Goal: Task Accomplishment & Management: Manage account settings

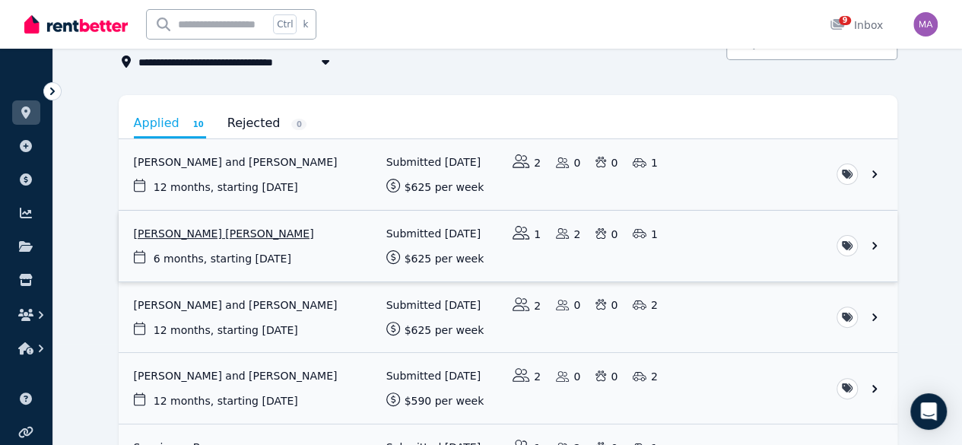
scroll to position [102, 0]
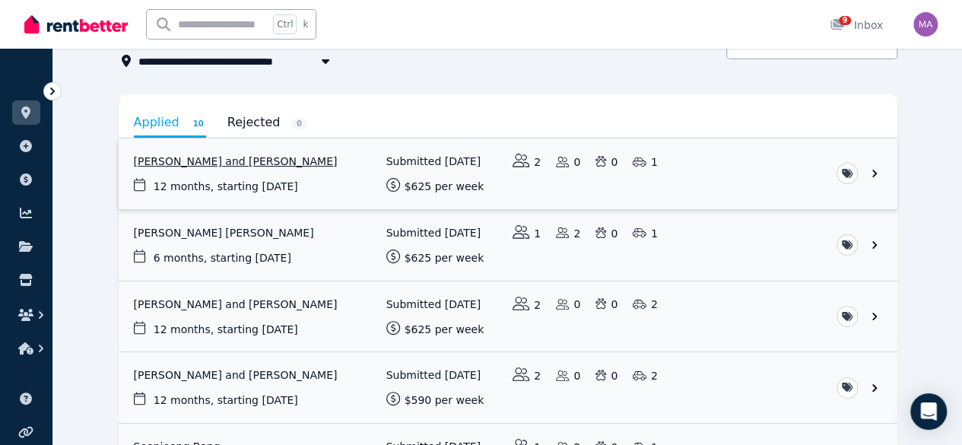
click at [897, 173] on link "View application: Allison Yee and Joshua Yee" at bounding box center [508, 173] width 779 height 71
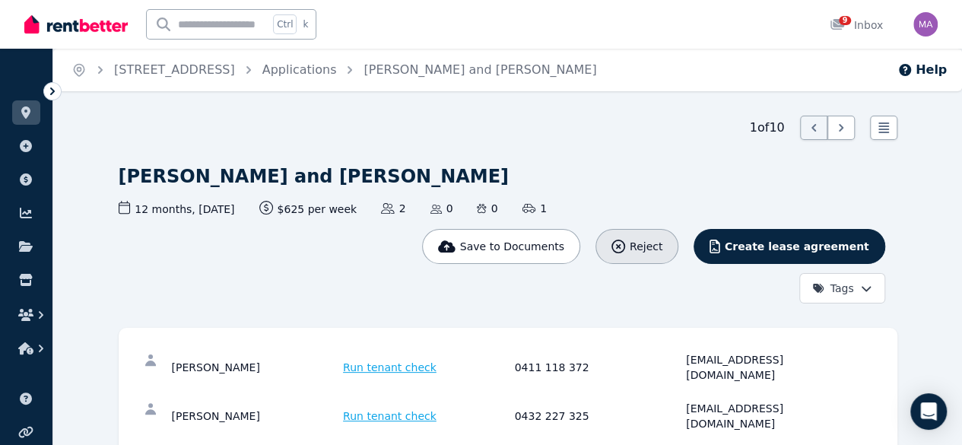
click at [625, 239] on icon "button" at bounding box center [618, 246] width 14 height 14
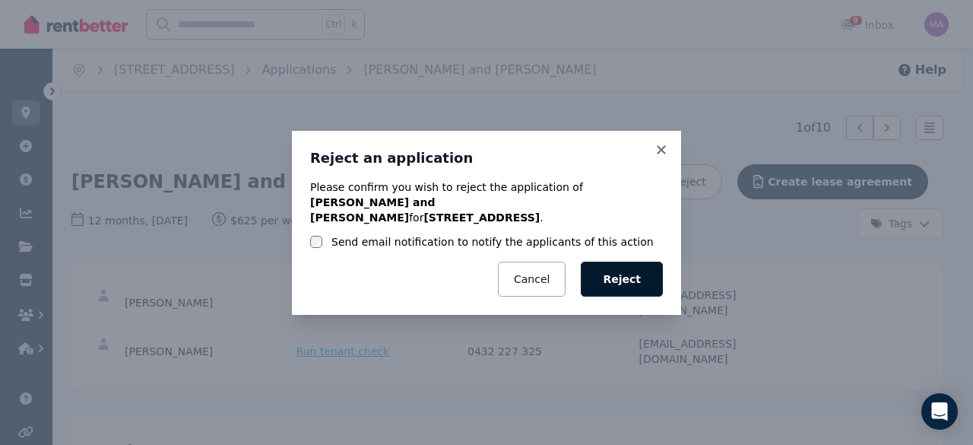
click at [614, 270] on button "Reject" at bounding box center [622, 279] width 82 height 35
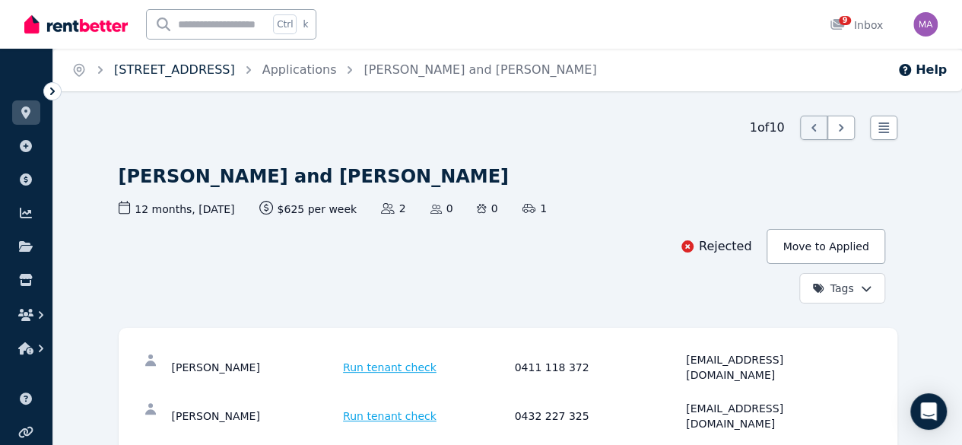
click at [235, 76] on link "[STREET_ADDRESS]" at bounding box center [174, 69] width 121 height 14
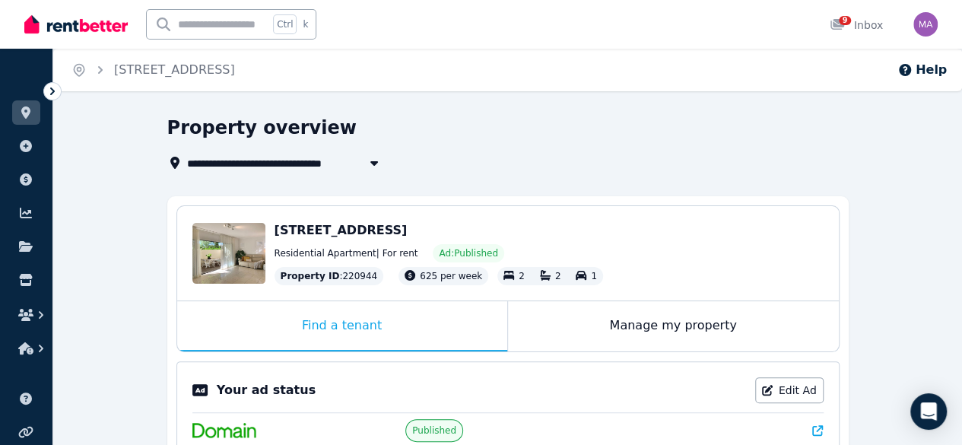
click at [401, 230] on span "[STREET_ADDRESS]" at bounding box center [340, 230] width 133 height 14
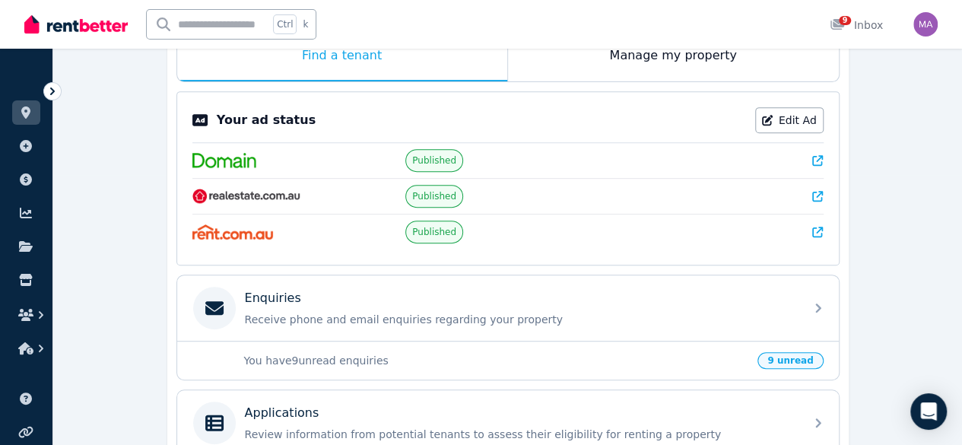
scroll to position [305, 0]
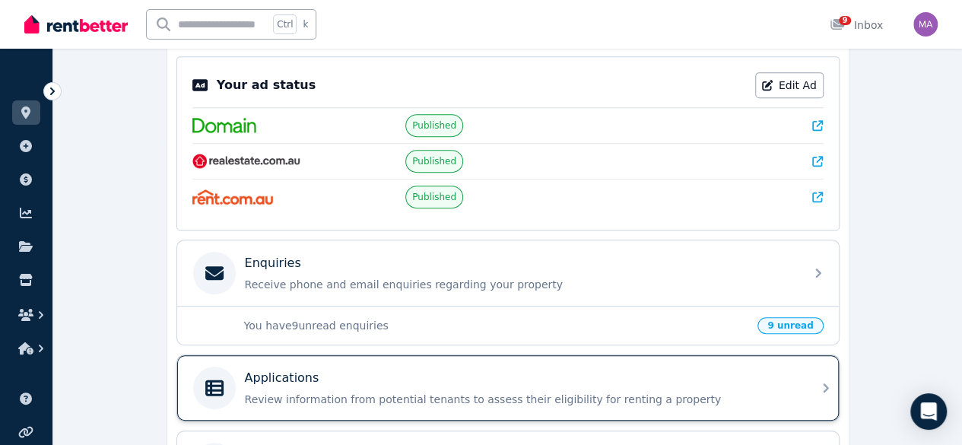
click at [490, 369] on div "Applications" at bounding box center [520, 378] width 550 height 18
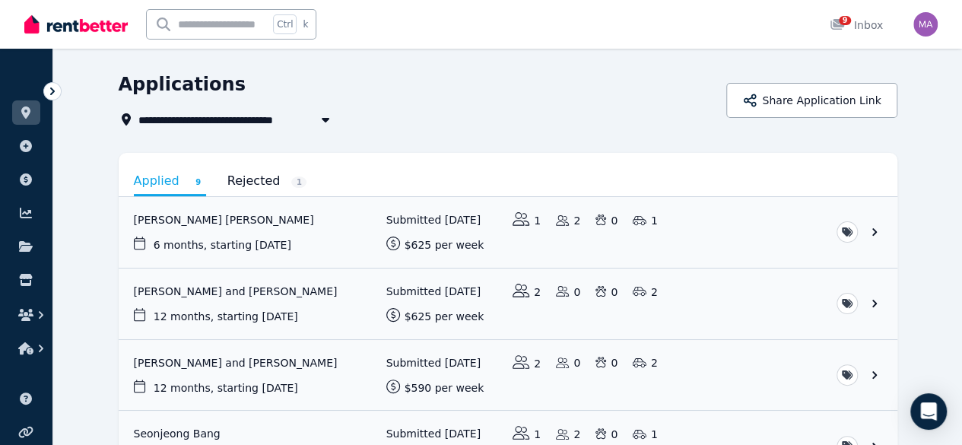
scroll to position [49, 0]
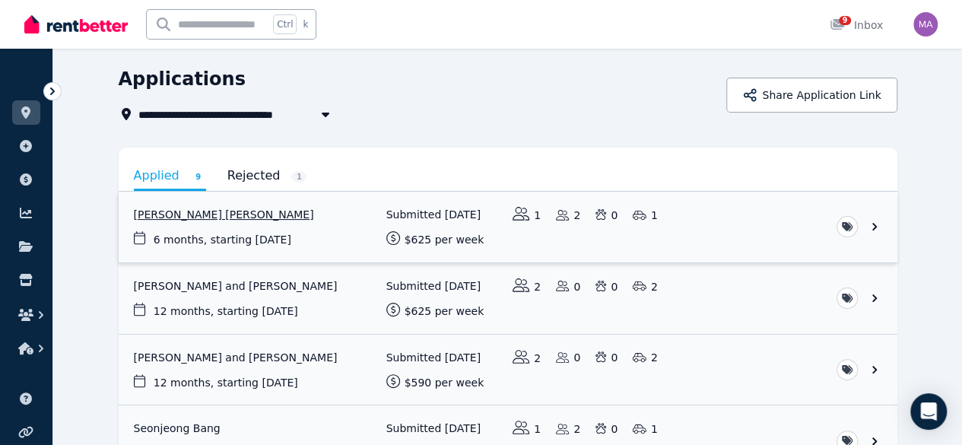
click at [897, 224] on link "View application: Ana Karina Navarro Barrera" at bounding box center [508, 227] width 779 height 71
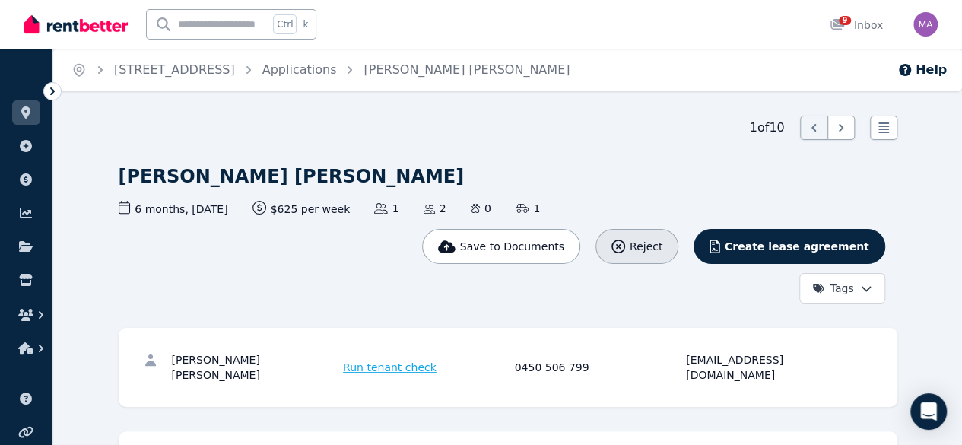
click at [625, 239] on icon "button" at bounding box center [618, 246] width 14 height 14
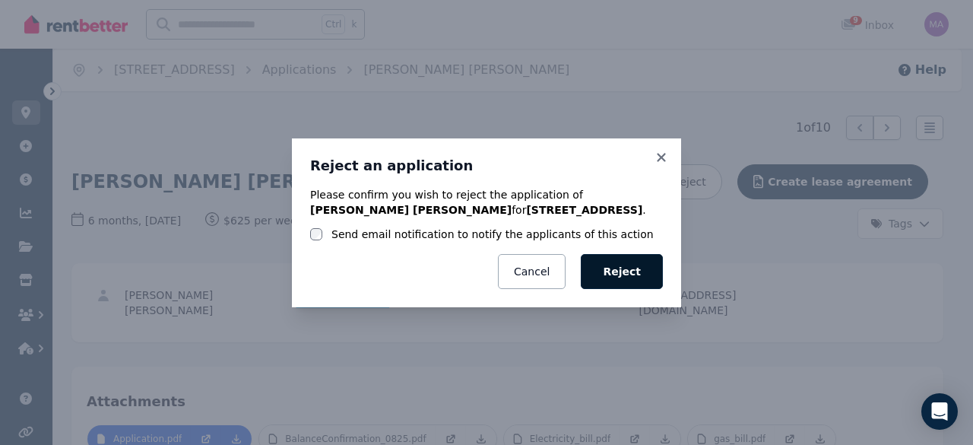
click at [638, 268] on button "Reject" at bounding box center [622, 271] width 82 height 35
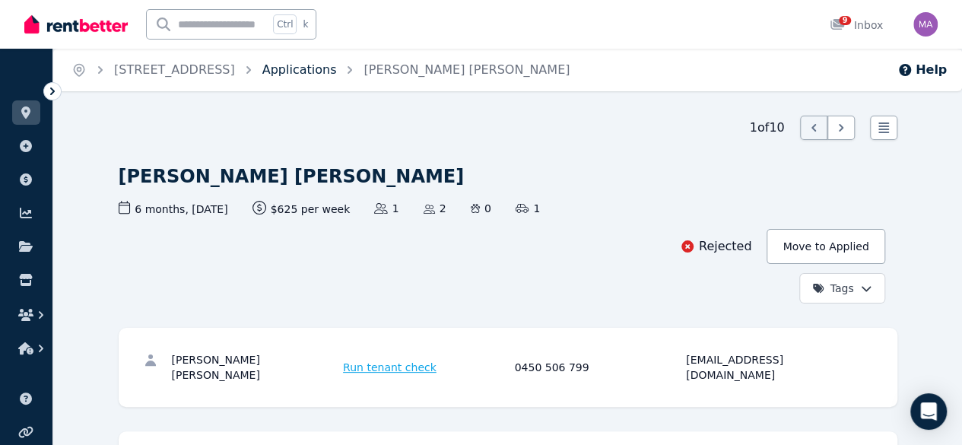
click at [337, 69] on link "Applications" at bounding box center [299, 69] width 75 height 14
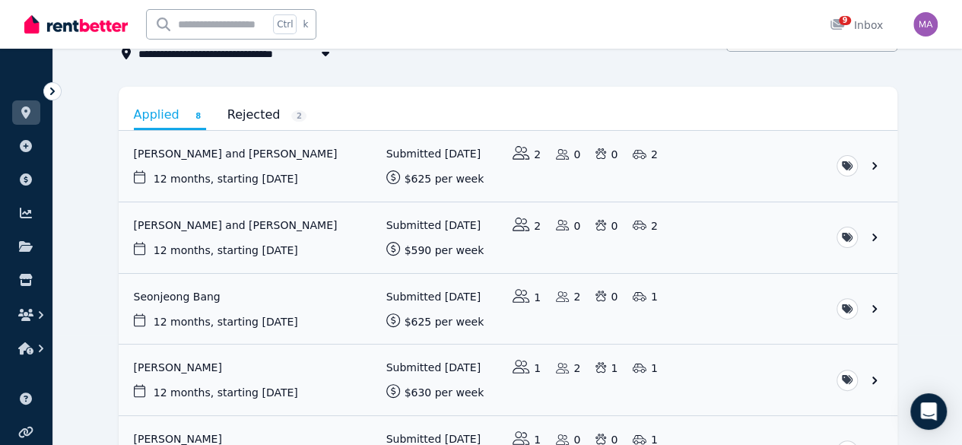
scroll to position [144, 0]
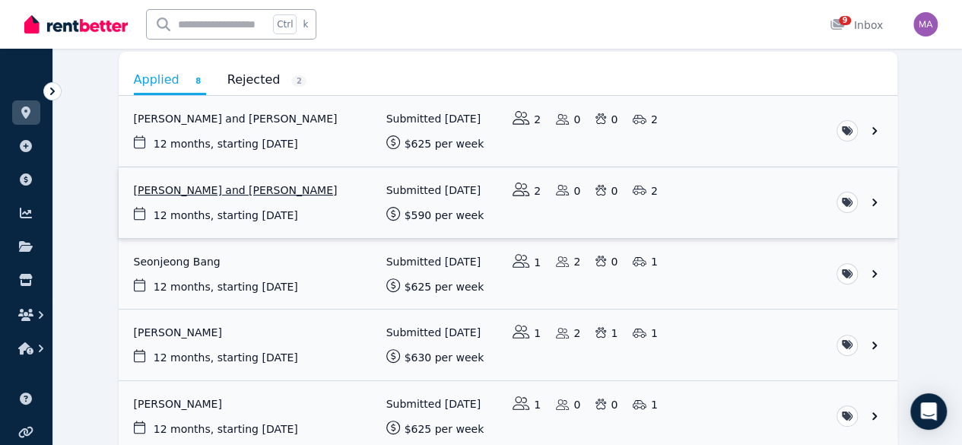
click at [897, 197] on link "View application: Josephine Winter and Jonathan Winter" at bounding box center [508, 202] width 779 height 71
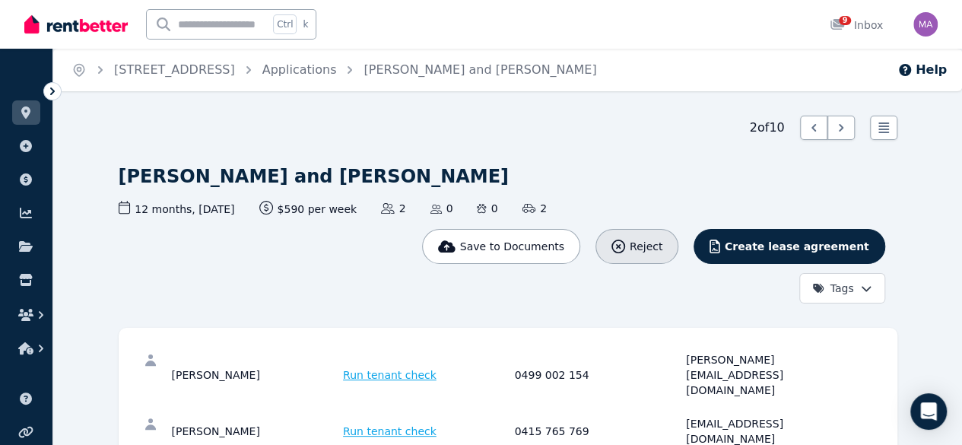
click at [625, 239] on icon "button" at bounding box center [618, 246] width 14 height 14
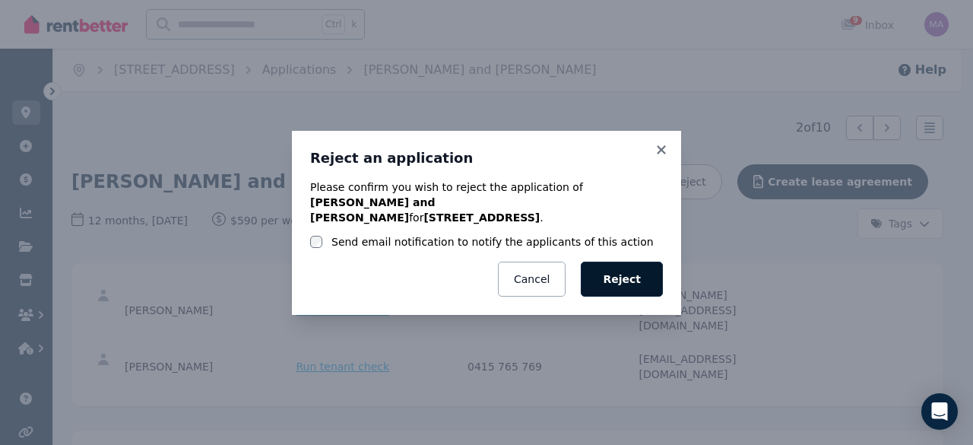
click at [633, 267] on button "Reject" at bounding box center [622, 279] width 82 height 35
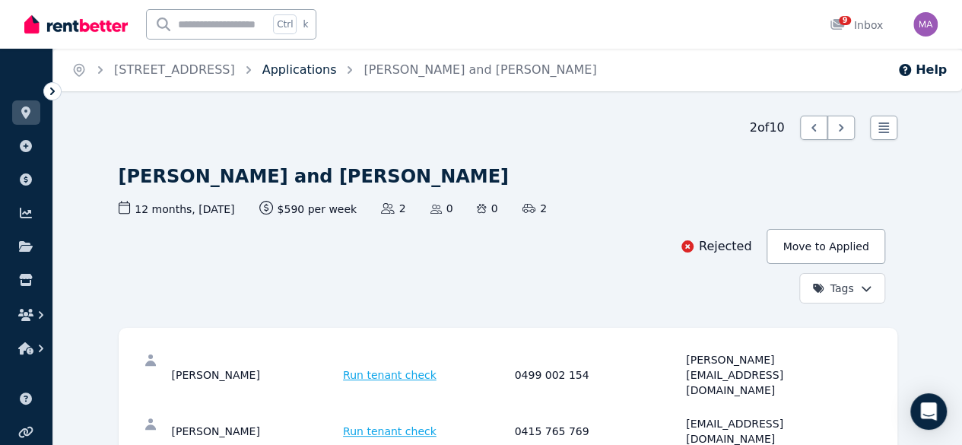
click at [337, 65] on link "Applications" at bounding box center [299, 69] width 75 height 14
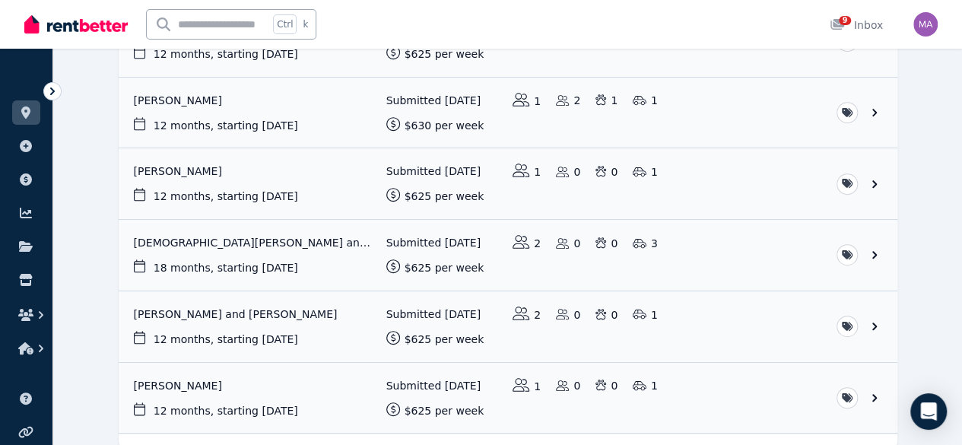
scroll to position [333, 0]
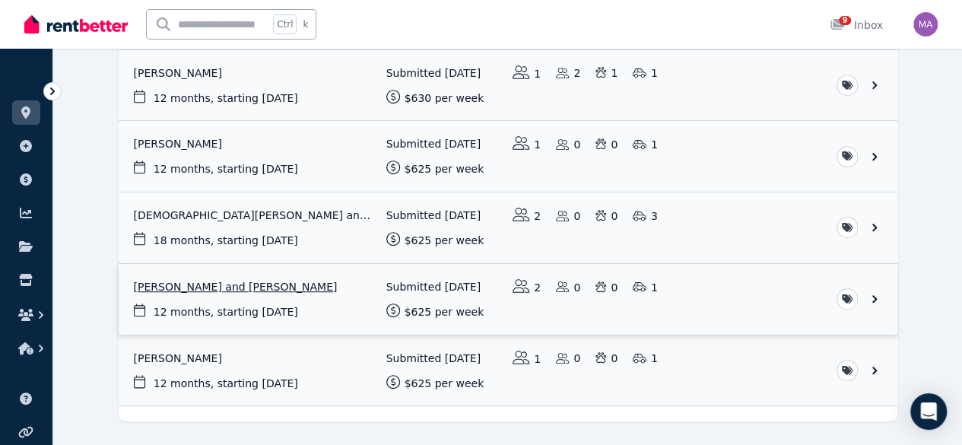
click at [203, 283] on link "View application: Rasim Yilmaz and Leyla Kabaran" at bounding box center [508, 299] width 779 height 71
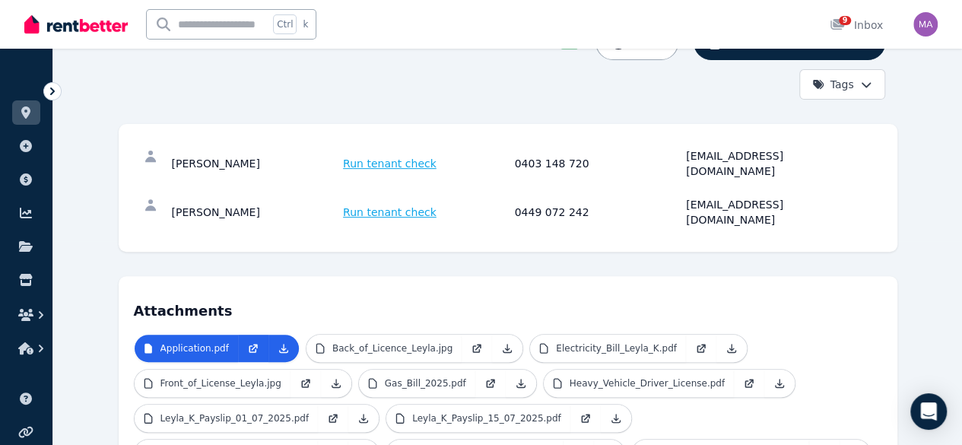
scroll to position [206, 0]
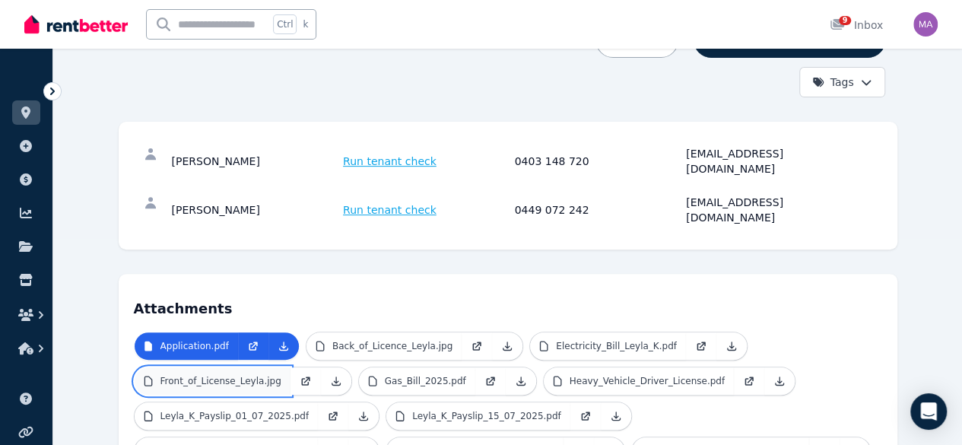
click at [290, 367] on link "Front_of_License_Leyla.jpg" at bounding box center [213, 380] width 156 height 27
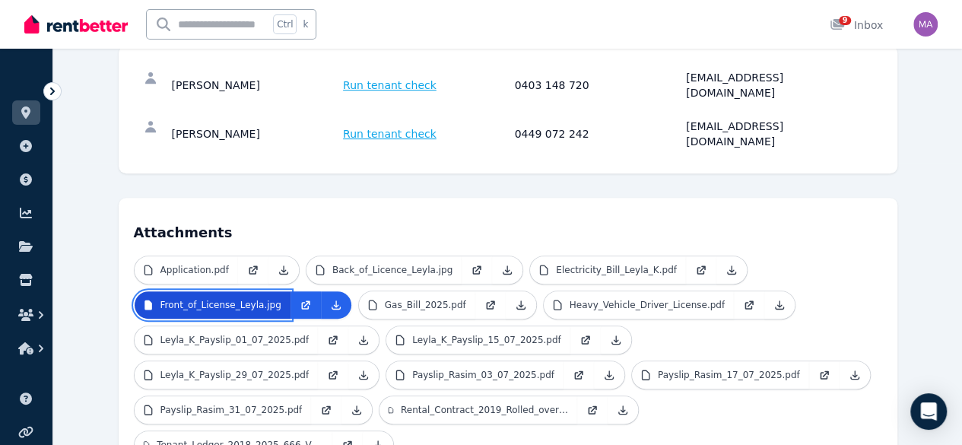
scroll to position [281, 0]
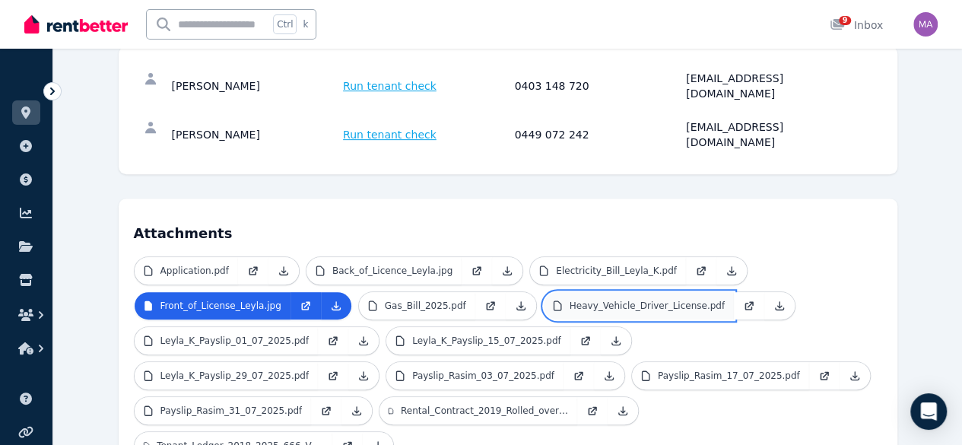
click at [544, 292] on link "Heavy_Vehicle_Driver_License.pdf" at bounding box center [639, 305] width 190 height 27
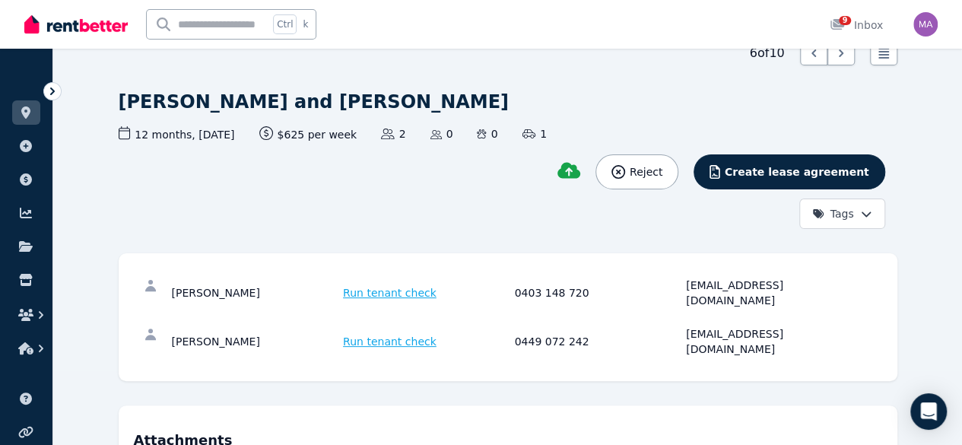
scroll to position [74, 0]
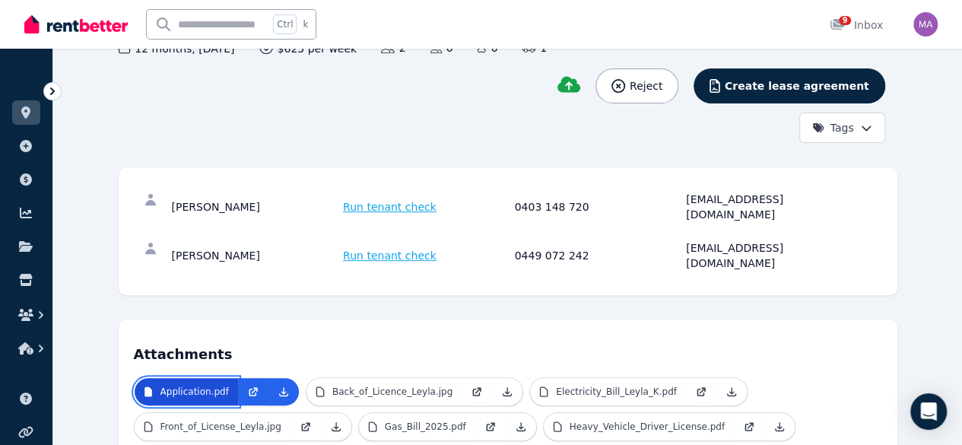
scroll to position [0, 0]
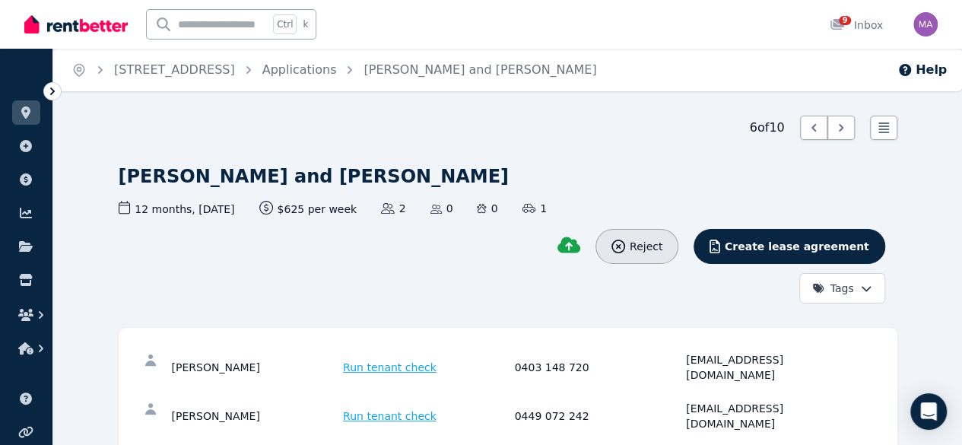
click at [662, 239] on span "Reject" at bounding box center [645, 246] width 33 height 15
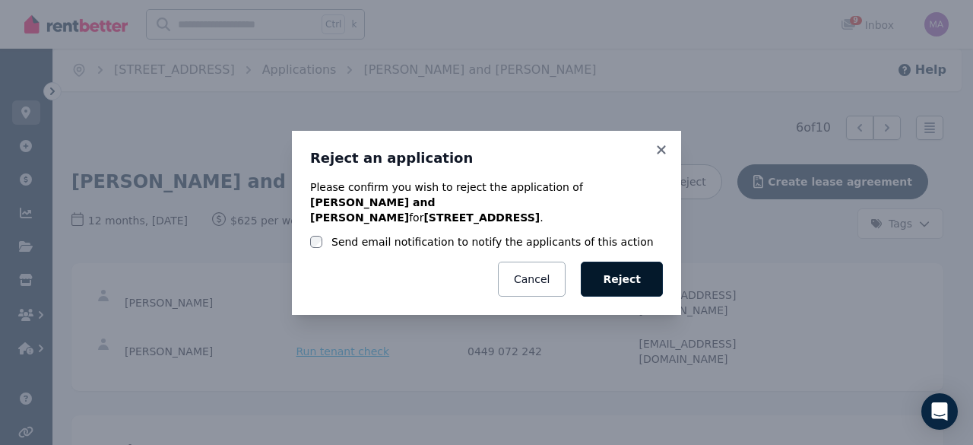
click at [619, 265] on button "Reject" at bounding box center [622, 279] width 82 height 35
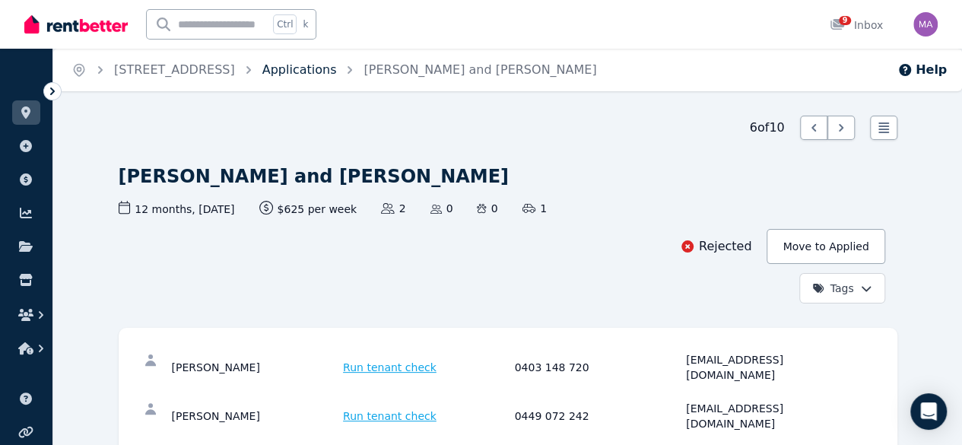
click at [337, 74] on link "Applications" at bounding box center [299, 69] width 75 height 14
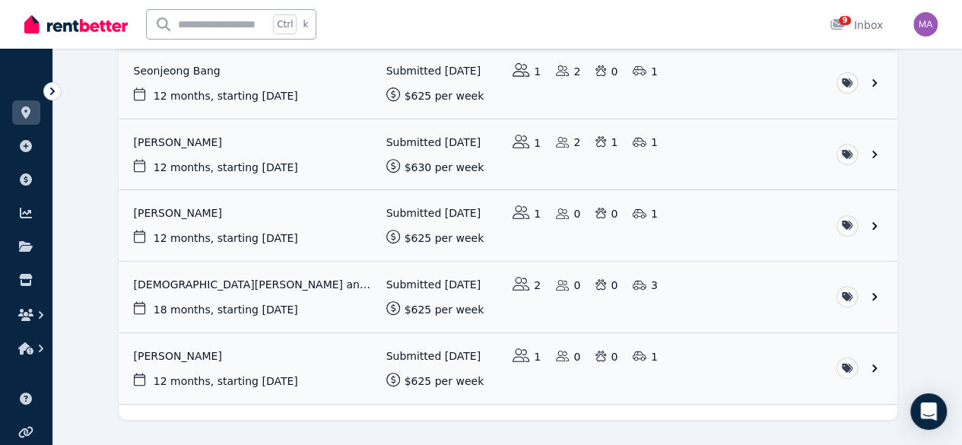
scroll to position [297, 0]
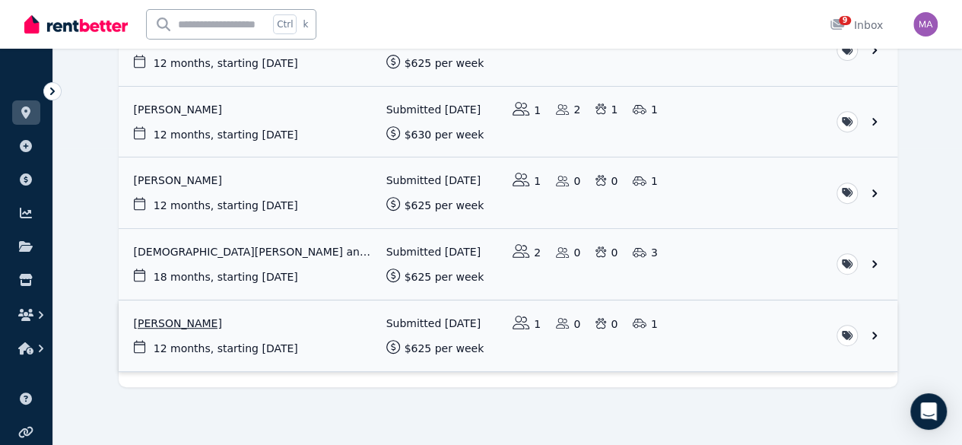
click at [573, 328] on link "View application: Erdal Deniz" at bounding box center [508, 335] width 779 height 71
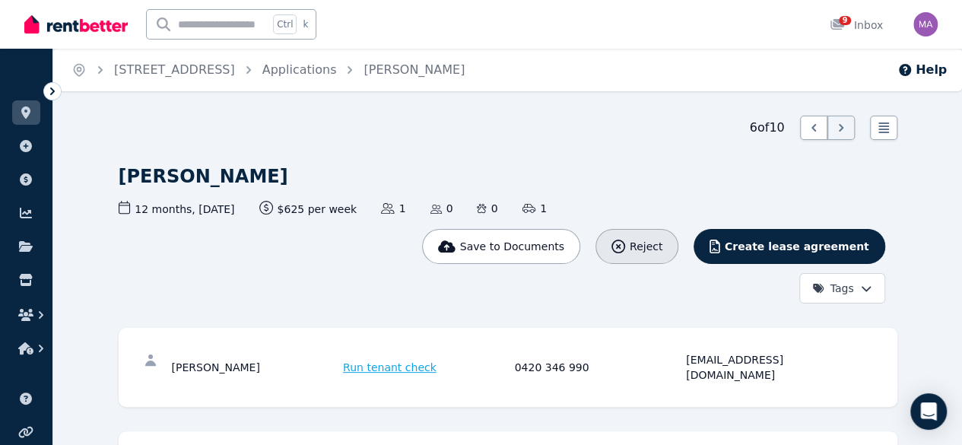
click at [662, 239] on span "Reject" at bounding box center [645, 246] width 33 height 15
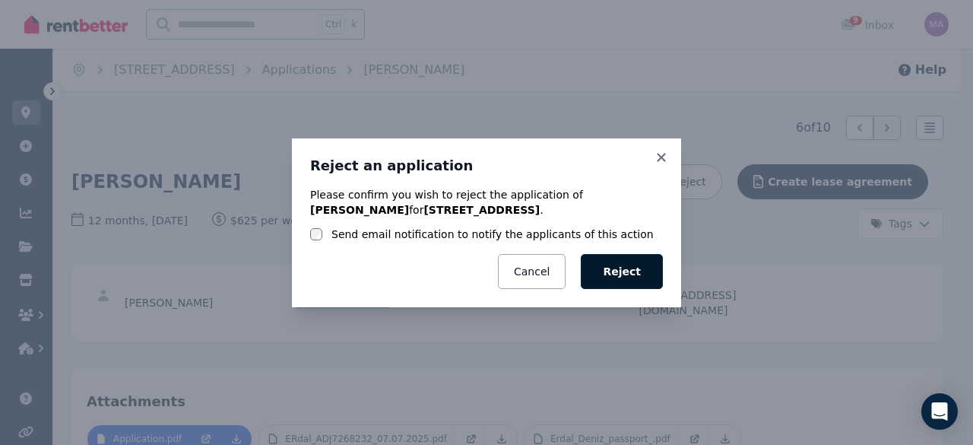
click at [633, 258] on button "Reject" at bounding box center [622, 271] width 82 height 35
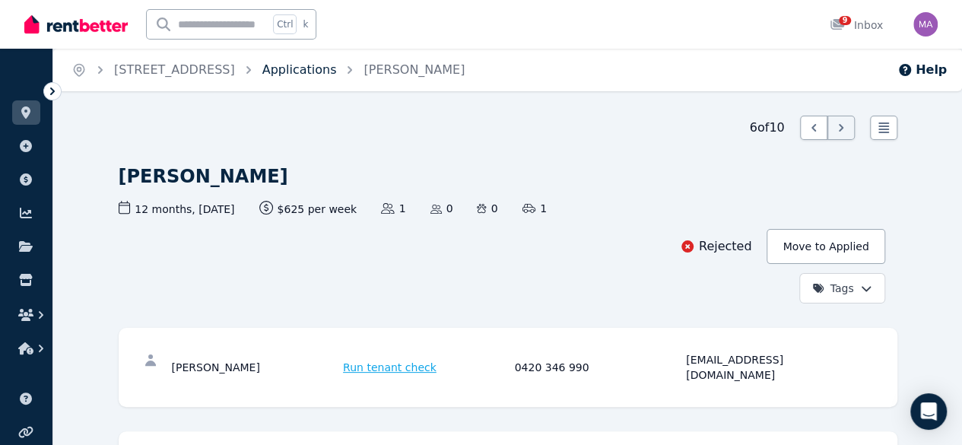
click at [337, 69] on link "Applications" at bounding box center [299, 69] width 75 height 14
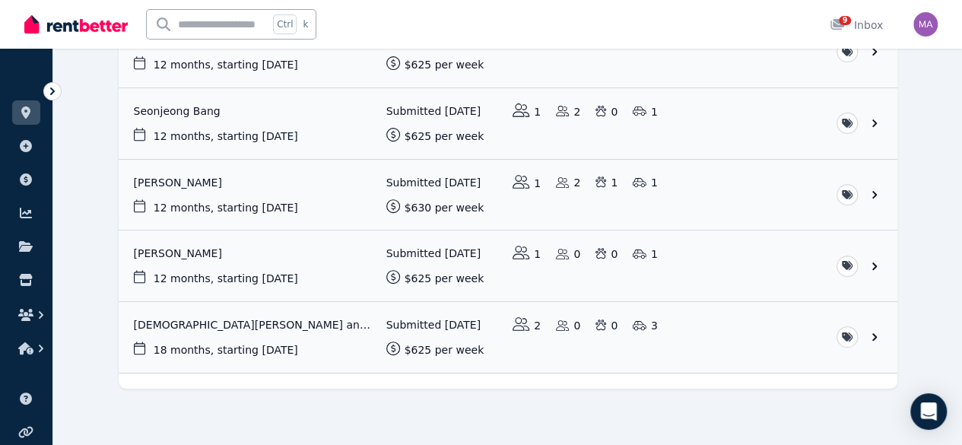
scroll to position [225, 0]
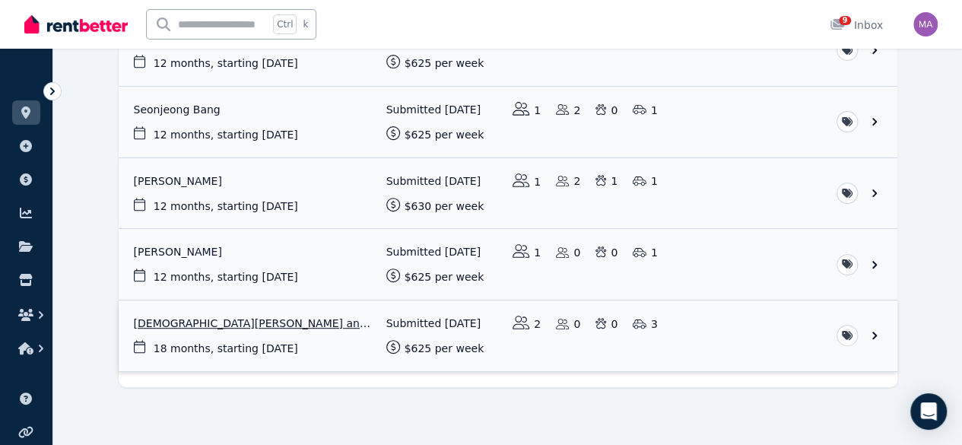
click at [267, 317] on link "View application: Muhammad Usman Ashraf and Sana Gul" at bounding box center [508, 335] width 779 height 71
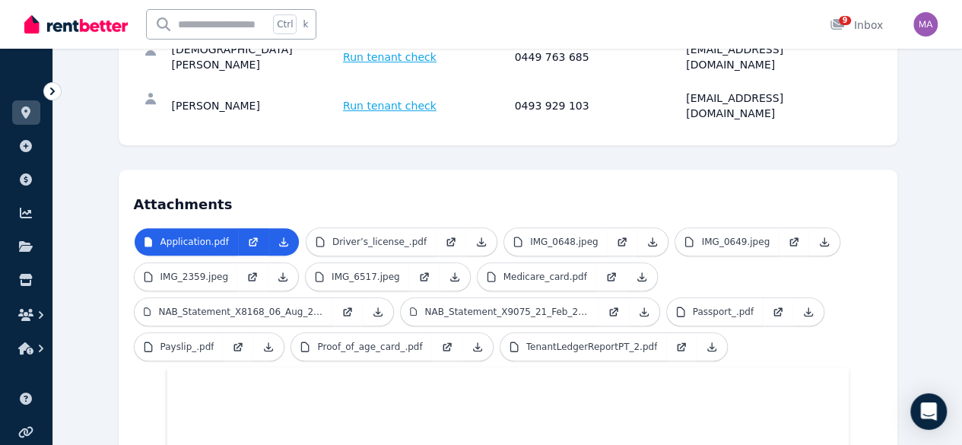
scroll to position [306, 0]
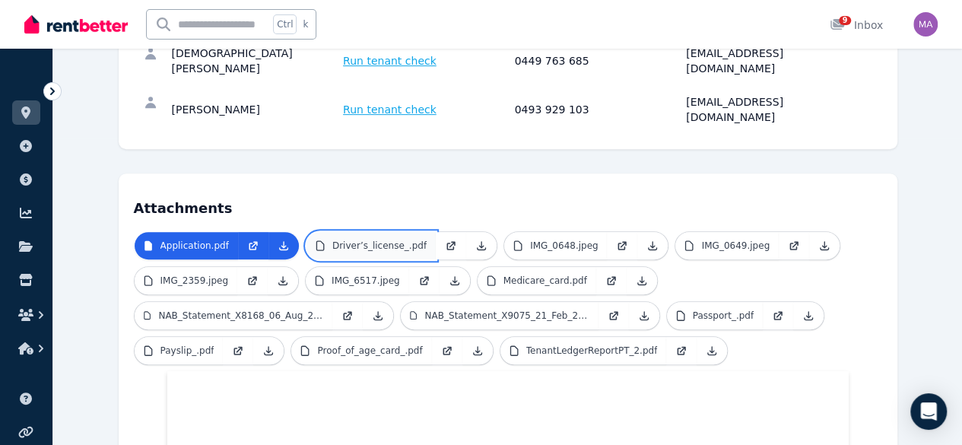
click at [332, 239] on p "Driver’s_license_.pdf" at bounding box center [379, 245] width 94 height 12
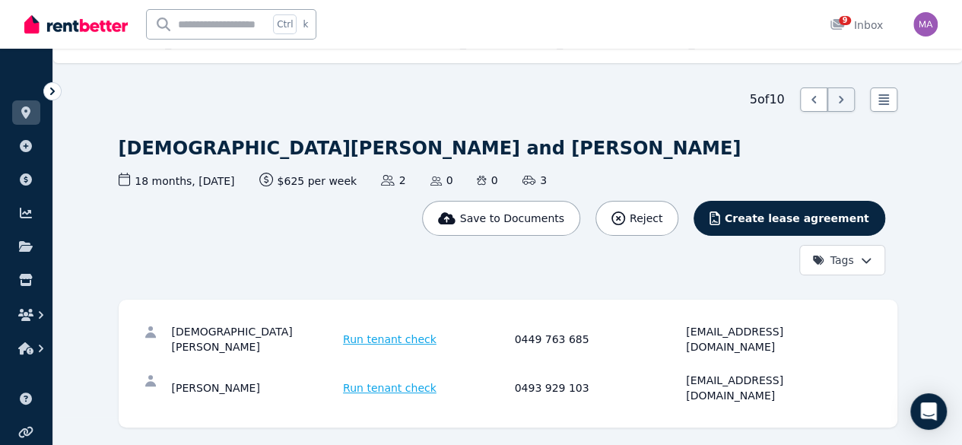
scroll to position [27, 0]
click at [625, 212] on icon "button" at bounding box center [618, 219] width 14 height 14
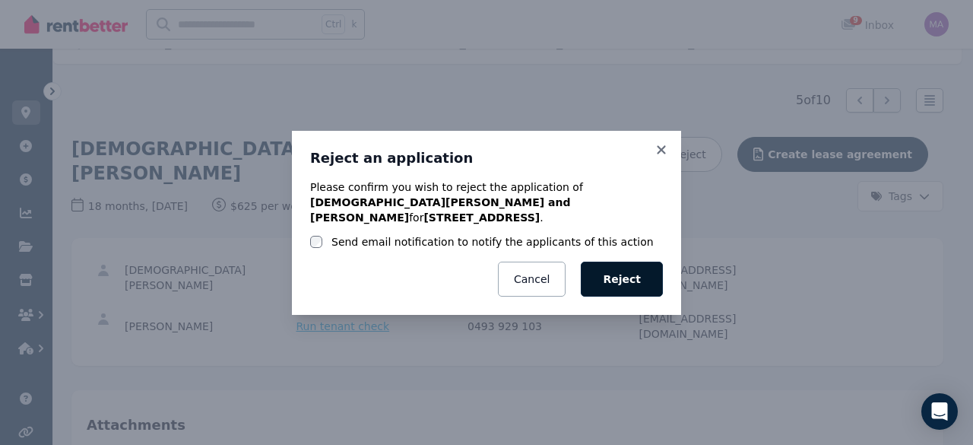
click at [591, 284] on button "Reject" at bounding box center [622, 279] width 82 height 35
